Goal: Transaction & Acquisition: Purchase product/service

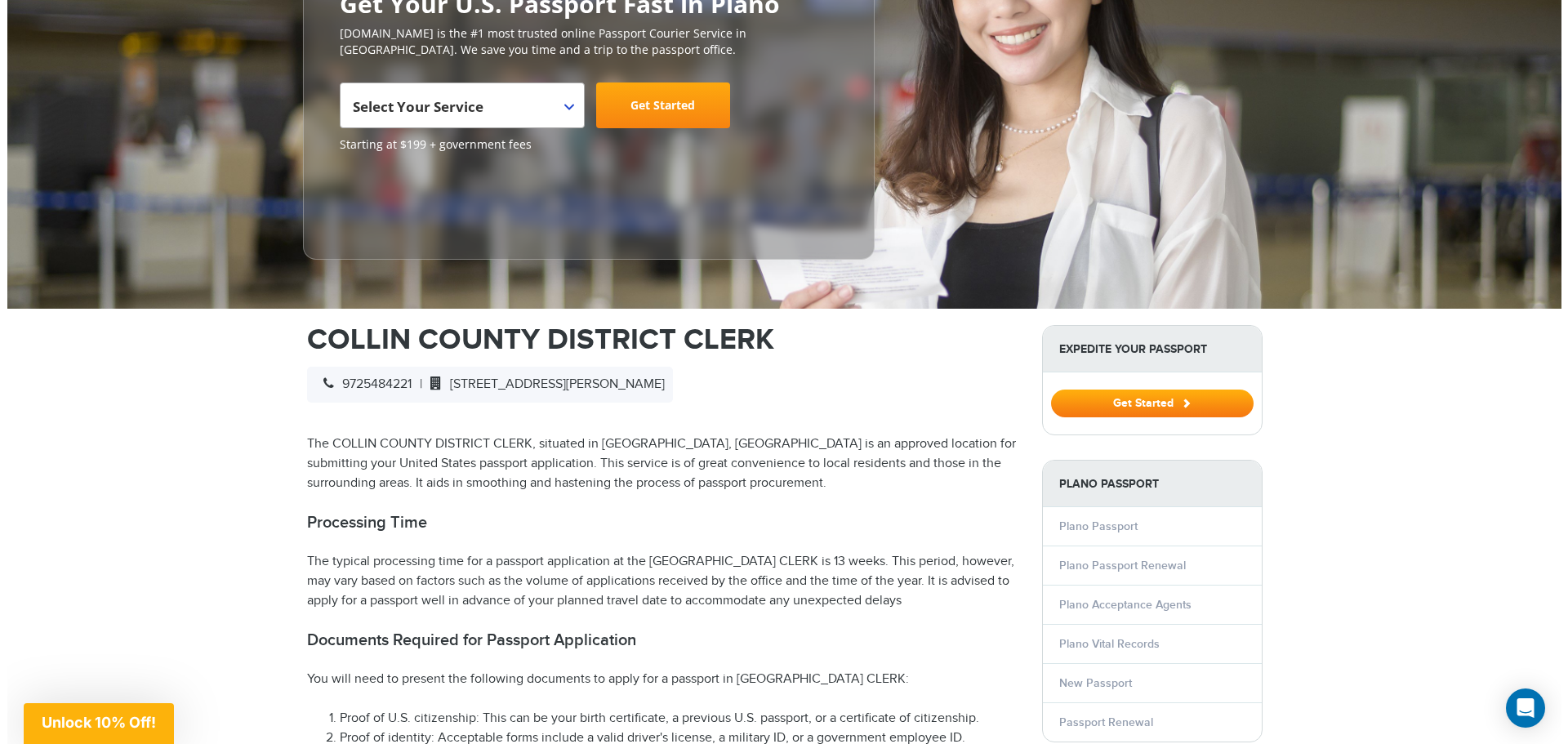
scroll to position [313, 0]
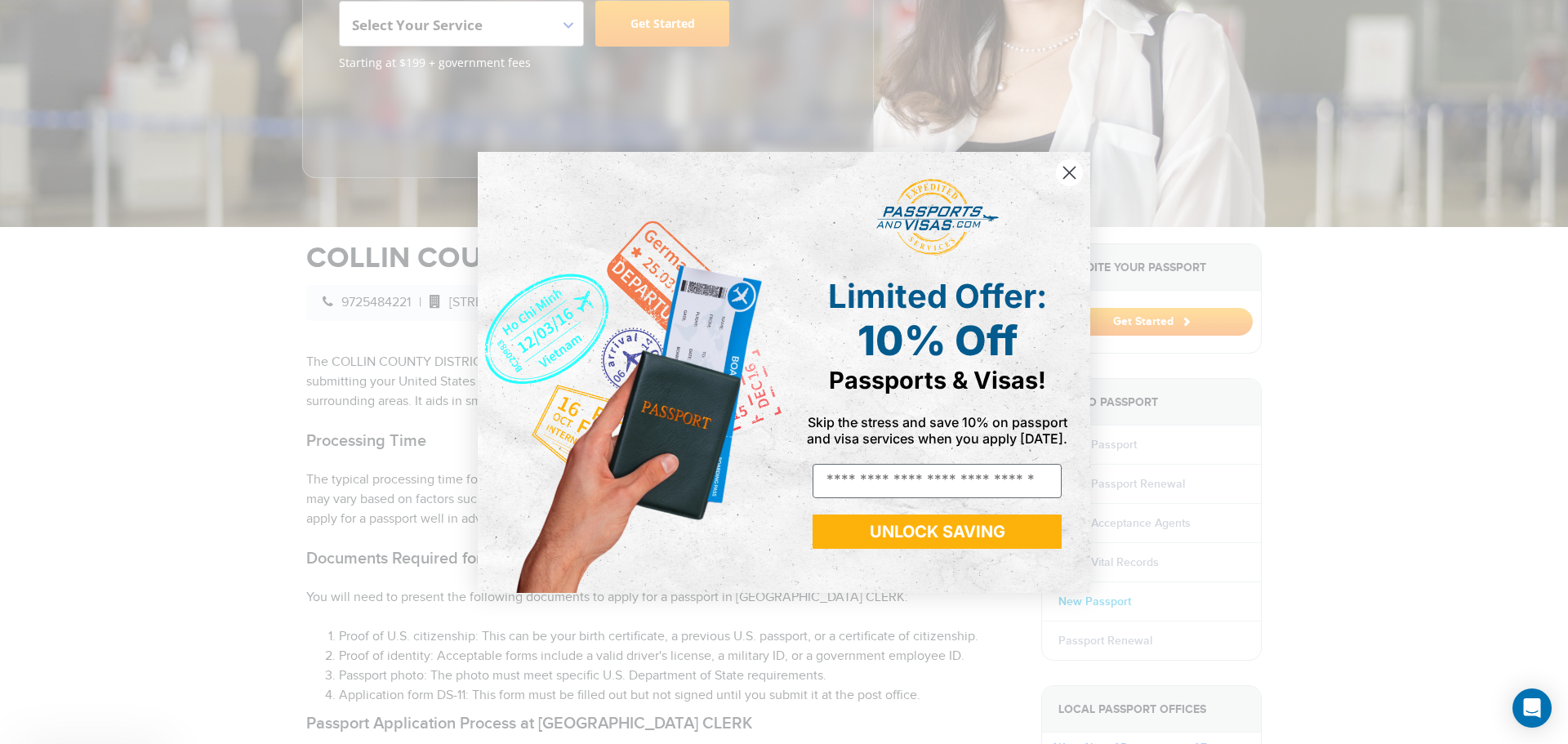
click at [1096, 603] on div "Close dialog Limited Offer: 10% Off Passports & Visas! Skip the stress and save…" at bounding box center [784, 372] width 645 height 473
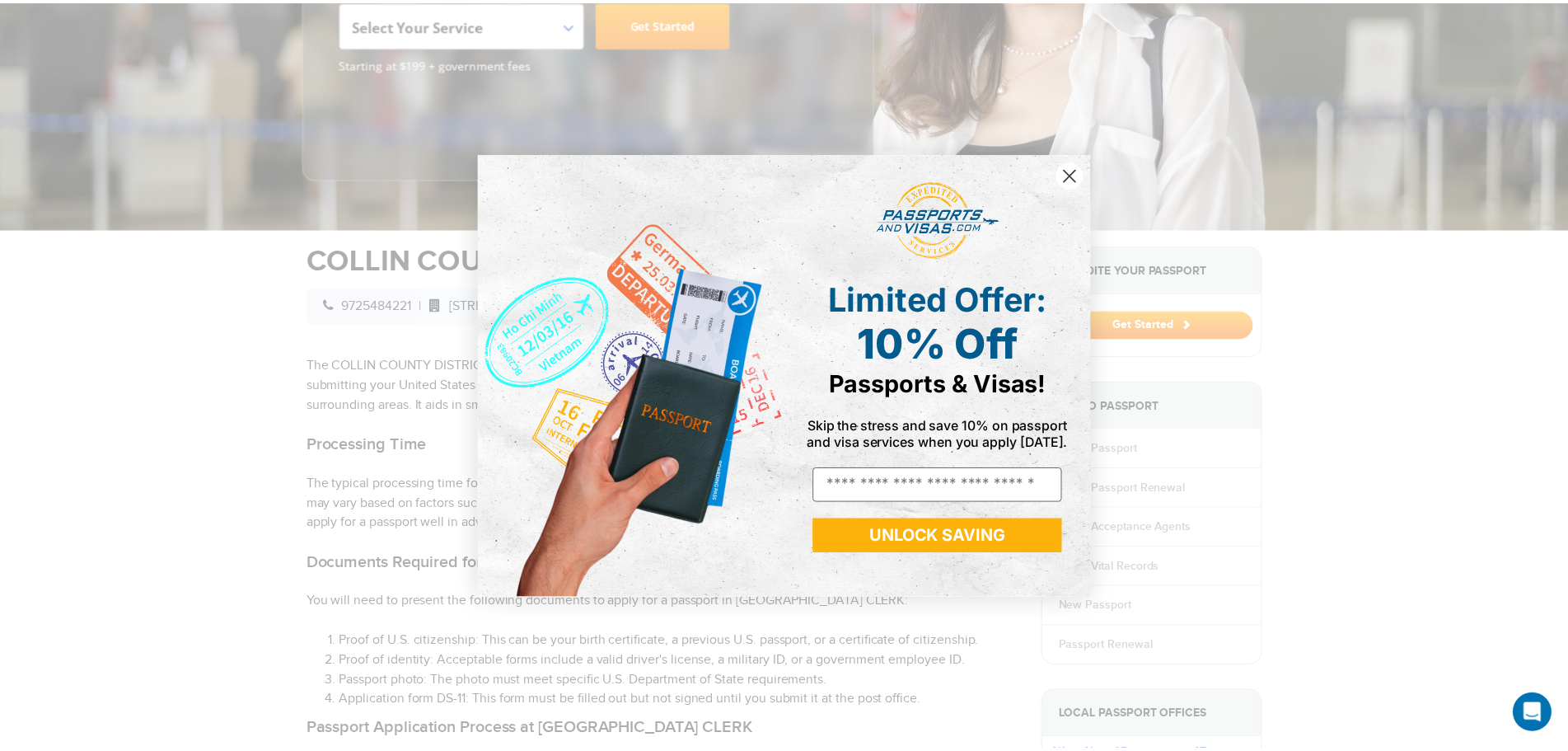
scroll to position [0, 0]
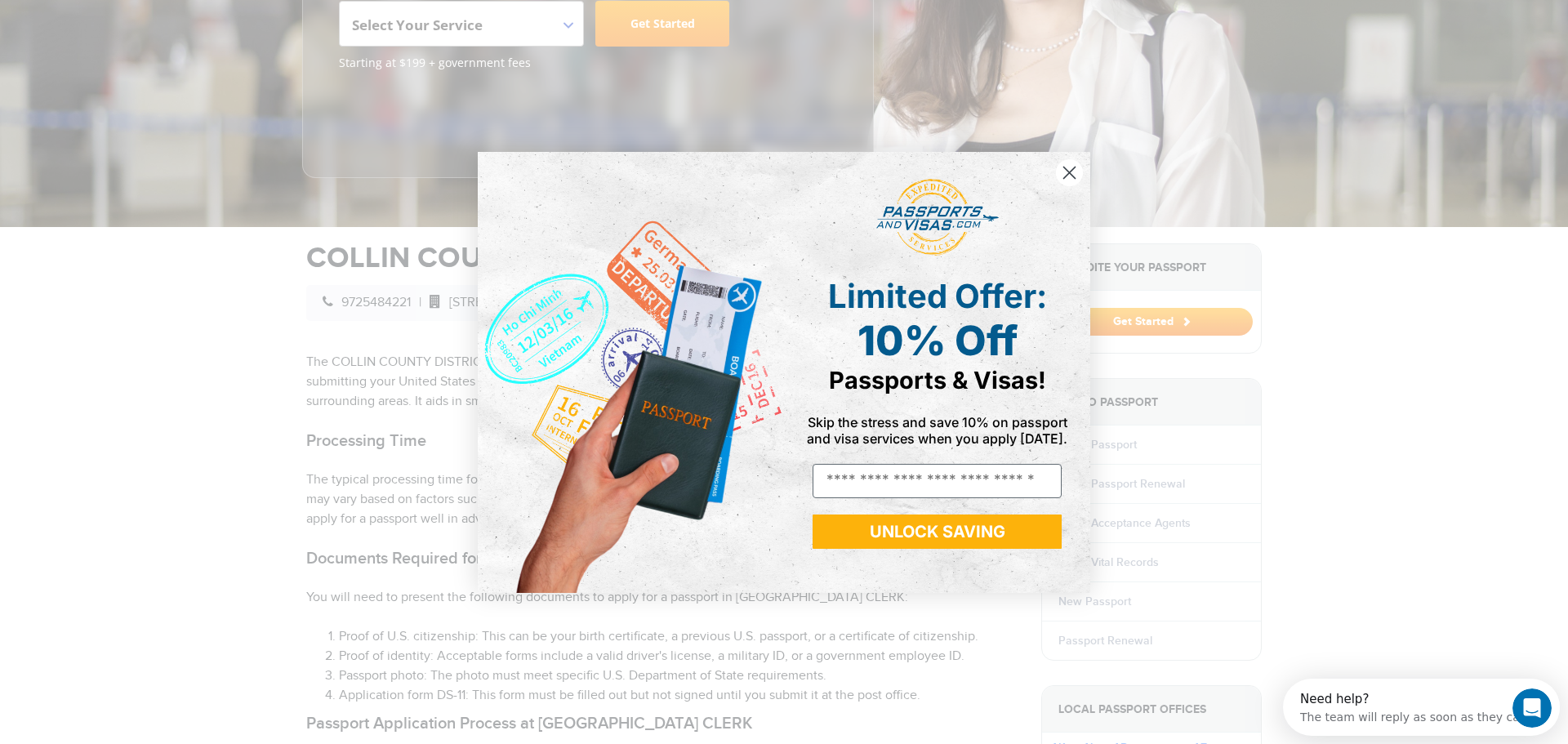
click at [1079, 172] on circle "Close dialog" at bounding box center [1069, 171] width 27 height 27
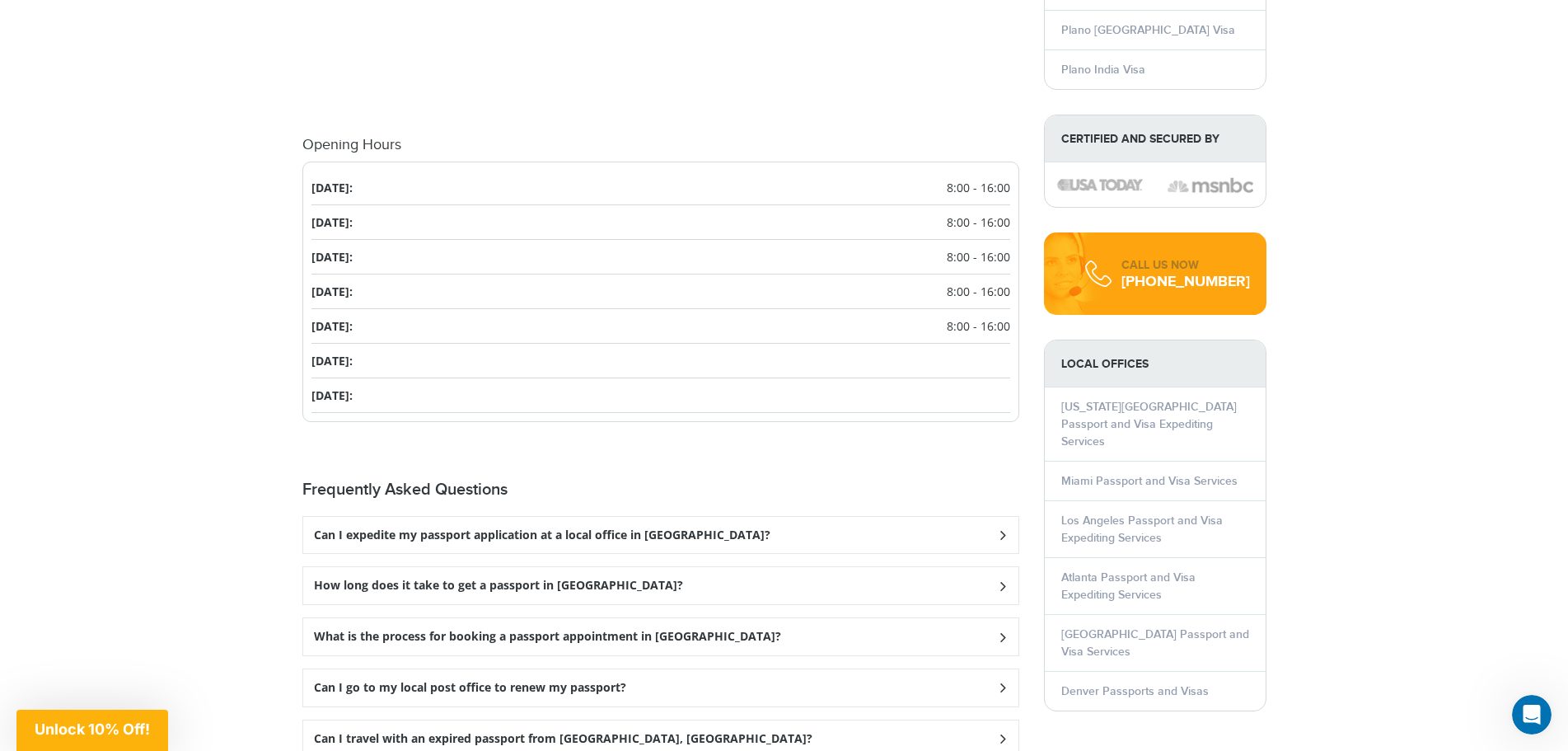
scroll to position [1882, 0]
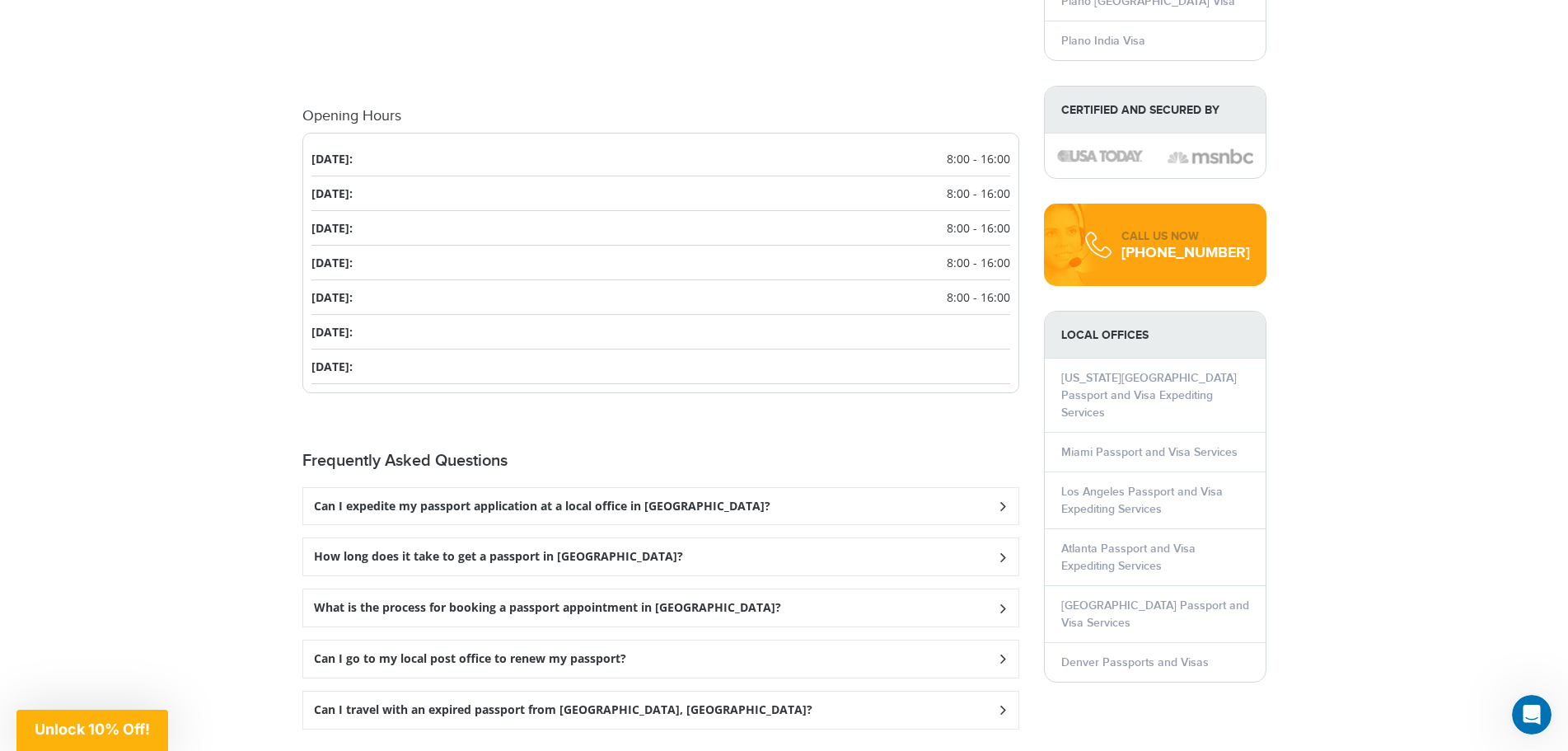
click at [995, 504] on icon at bounding box center [1002, 505] width 17 height 11
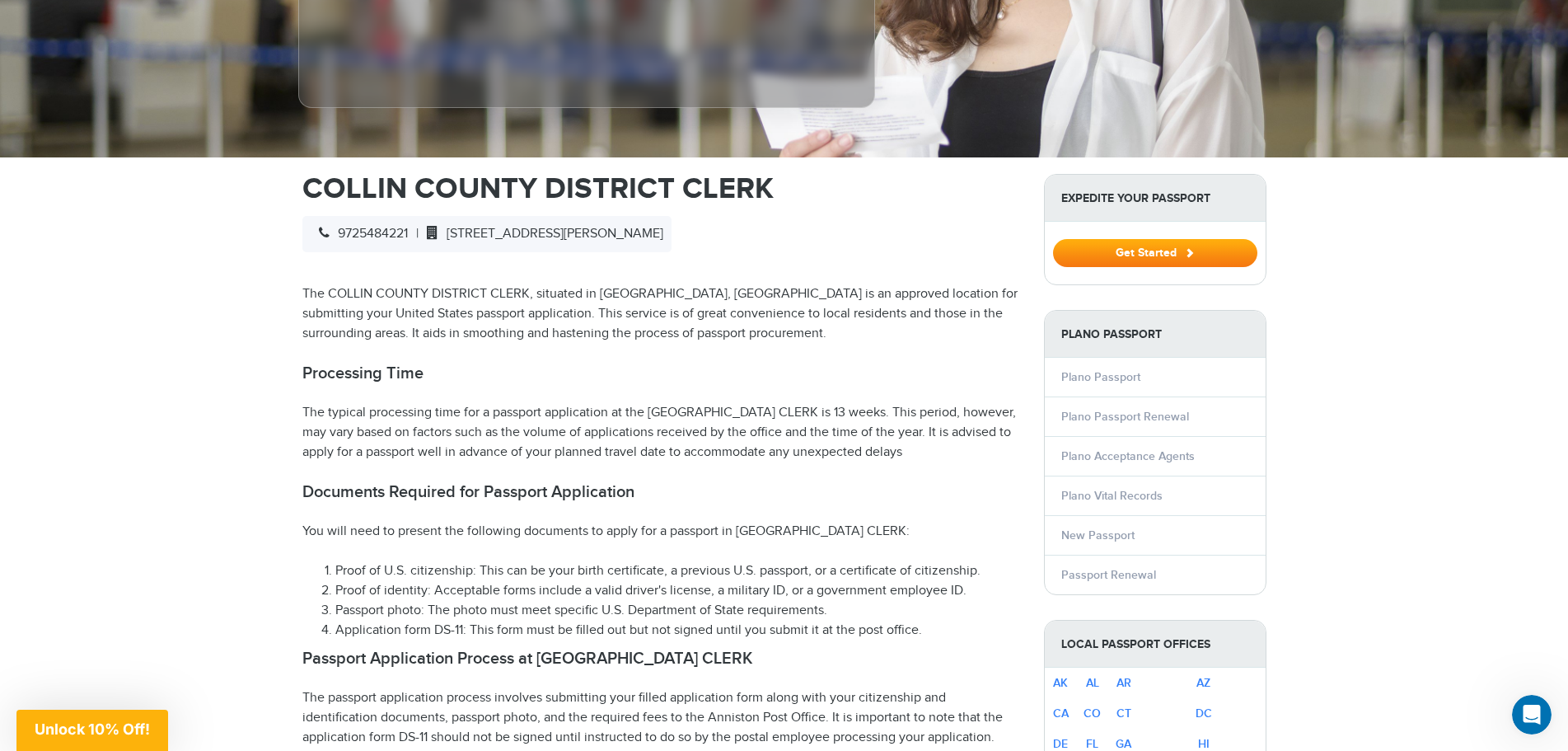
scroll to position [152, 0]
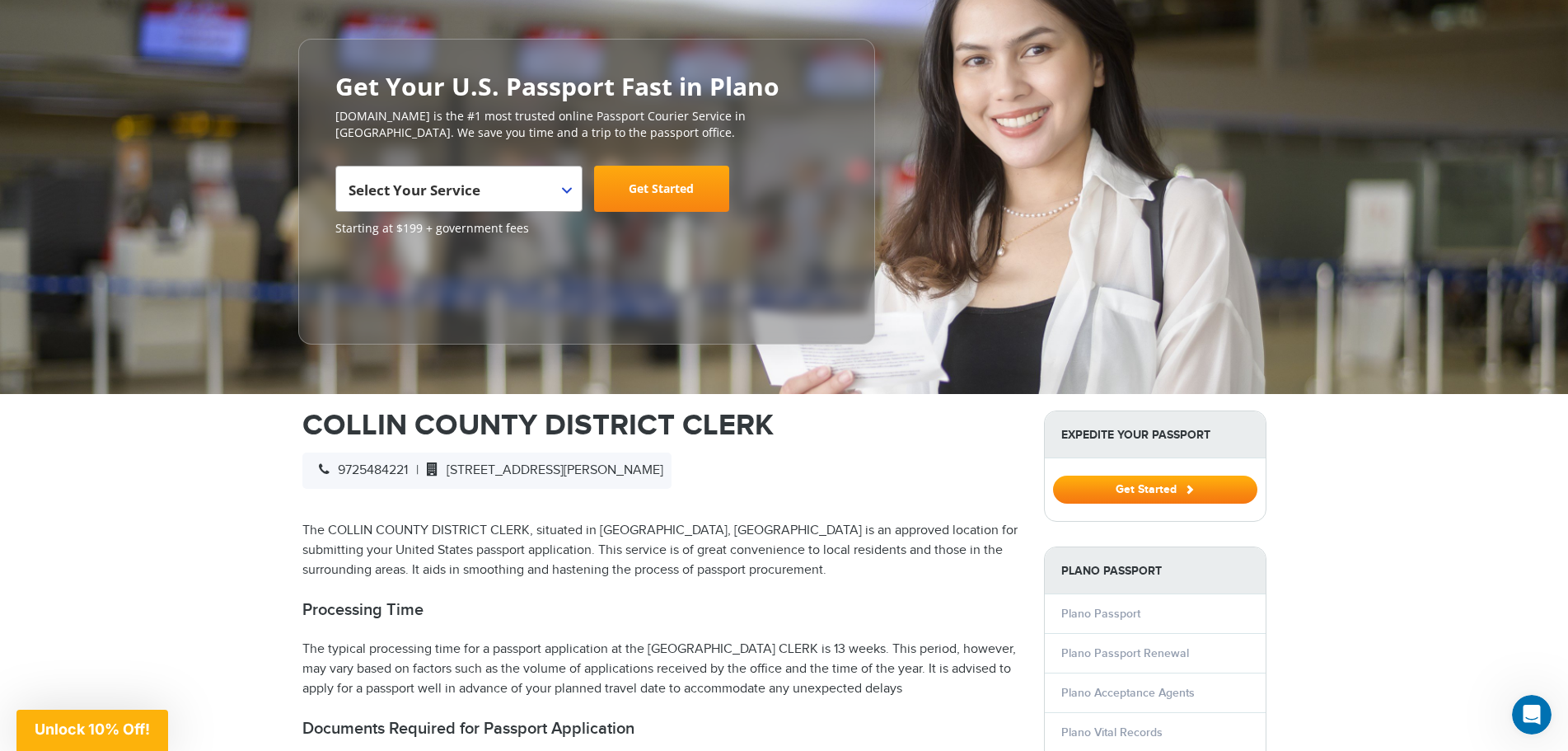
click at [669, 193] on link "Get Started" at bounding box center [662, 189] width 135 height 46
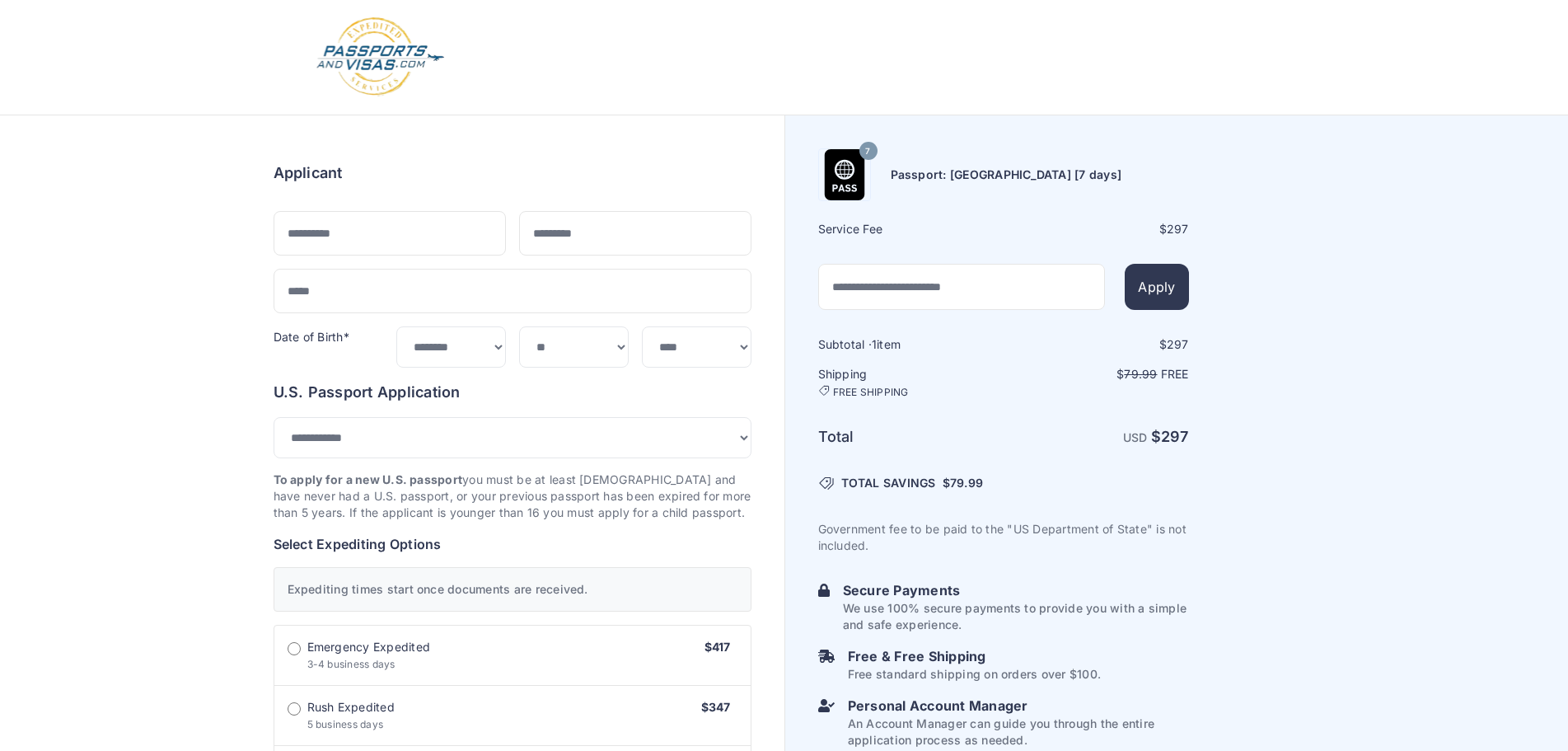
select select "***"
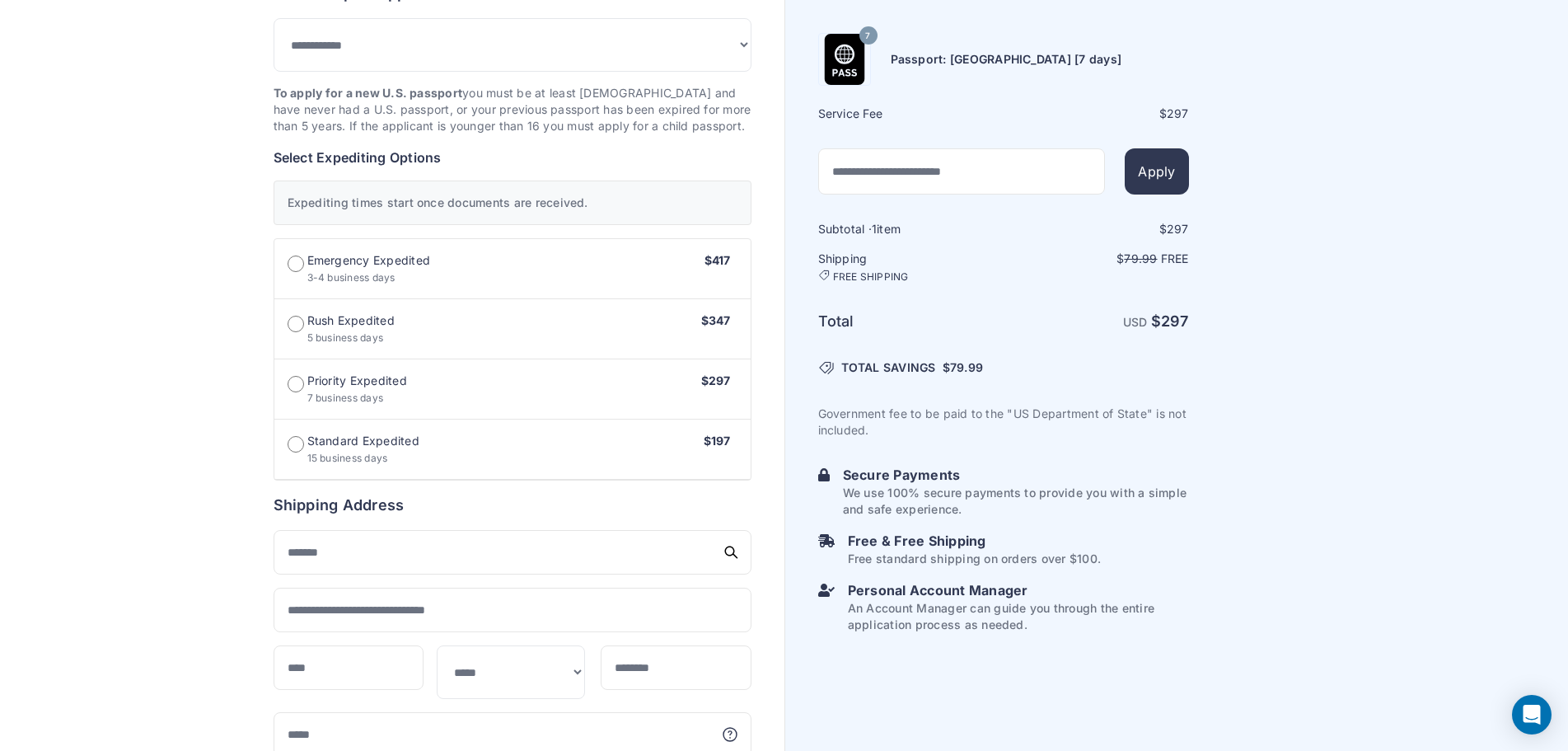
scroll to position [412, 0]
